Goal: Information Seeking & Learning: Stay updated

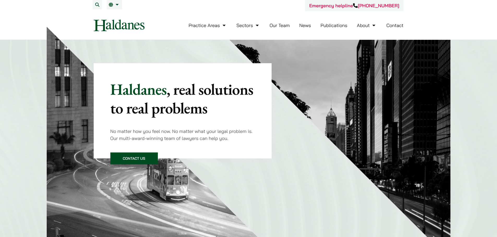
drag, startPoint x: 455, startPoint y: 137, endPoint x: 449, endPoint y: 134, distance: 6.9
click at [455, 137] on div "Haldanes , real solutions to real problems No matter how you feel now. No matte…" at bounding box center [248, 150] width 497 height 220
click at [342, 22] on link "Publications" at bounding box center [333, 25] width 27 height 6
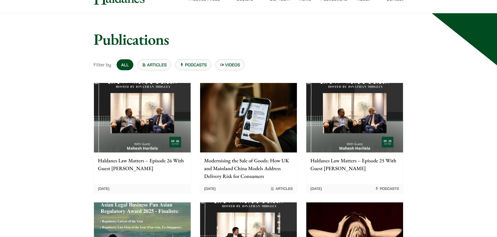
scroll to position [52, 0]
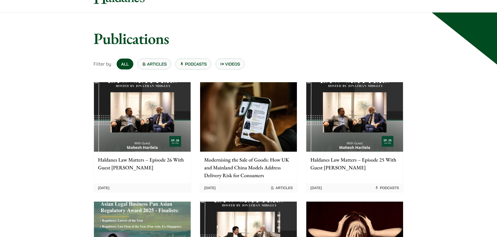
scroll to position [0, 0]
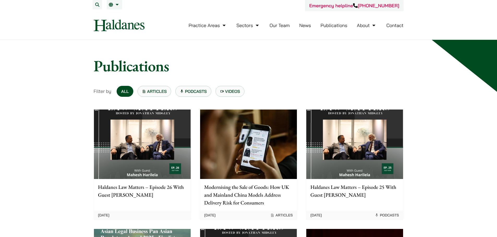
drag, startPoint x: 103, startPoint y: 62, endPoint x: 106, endPoint y: 66, distance: 4.8
click at [104, 62] on h1 "Publications" at bounding box center [249, 66] width 310 height 19
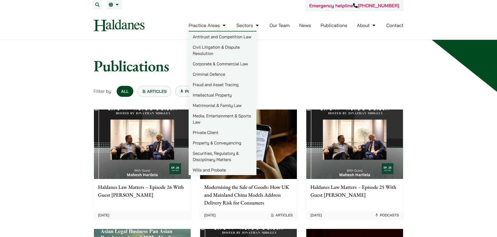
click at [105, 30] on img at bounding box center [119, 26] width 51 height 12
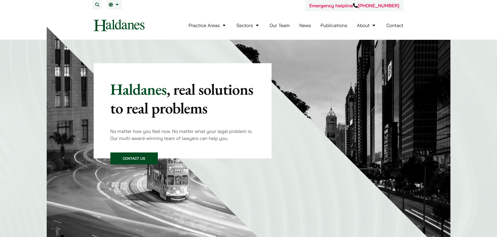
click at [337, 24] on link "Publications" at bounding box center [333, 25] width 27 height 6
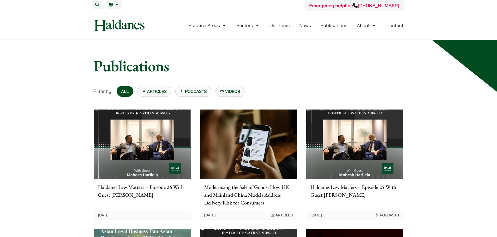
click at [303, 27] on link "News" at bounding box center [305, 25] width 12 height 6
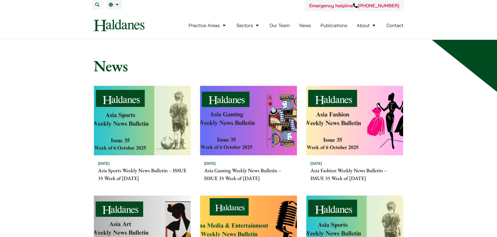
click at [127, 139] on img at bounding box center [142, 121] width 97 height 70
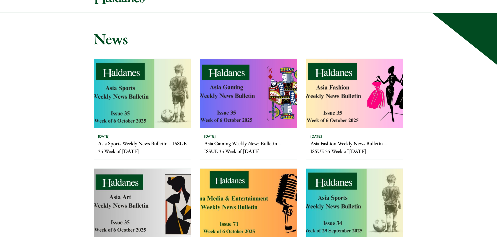
scroll to position [78, 0]
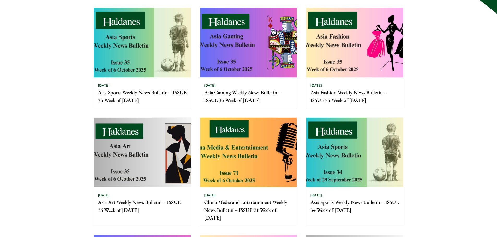
click at [256, 142] on img at bounding box center [248, 153] width 97 height 70
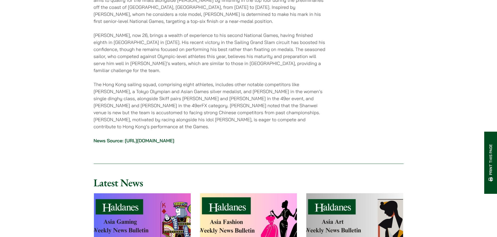
scroll to position [1486, 0]
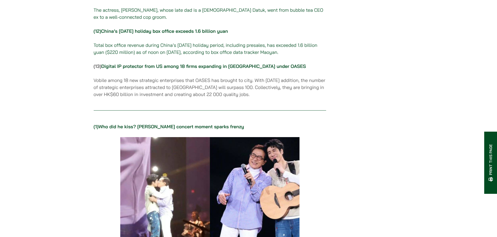
scroll to position [599, 0]
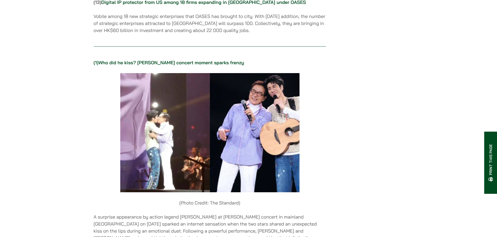
click at [220, 66] on link "Who did he kiss? Jackie Chan’s concert moment sparks frenzy" at bounding box center [170, 63] width 145 height 6
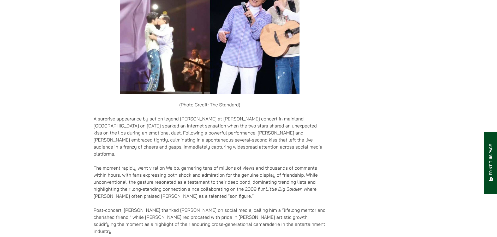
scroll to position [756, 0]
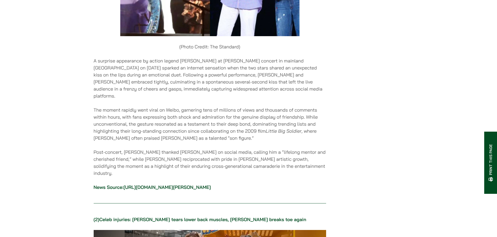
click at [204, 185] on link "https://www.thestandard.com.hk/hk-and-china-showbiz/article/313265/Who-did-he-k…" at bounding box center [166, 188] width 87 height 6
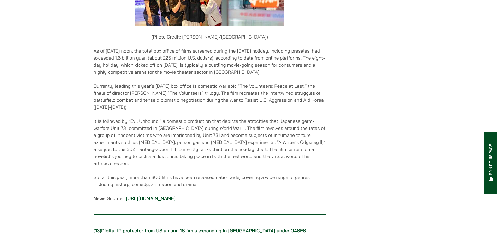
scroll to position [4391, 0]
